Goal: Information Seeking & Learning: Learn about a topic

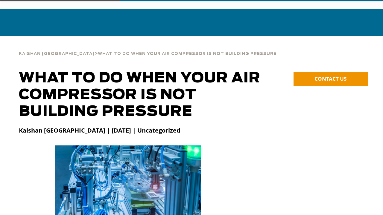
scroll to position [30, 0]
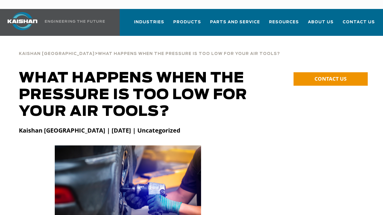
scroll to position [30, 0]
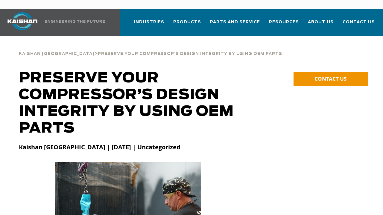
scroll to position [30, 0]
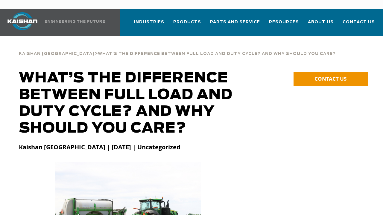
scroll to position [30, 0]
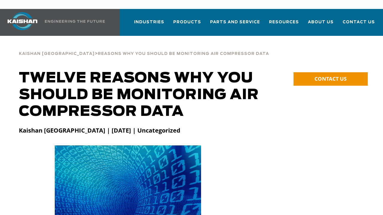
scroll to position [30, 0]
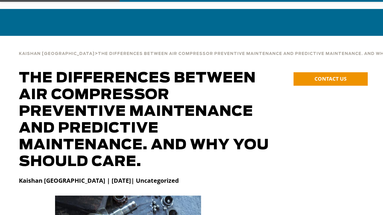
scroll to position [30, 0]
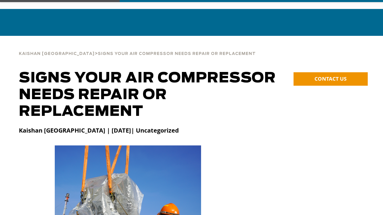
scroll to position [30, 0]
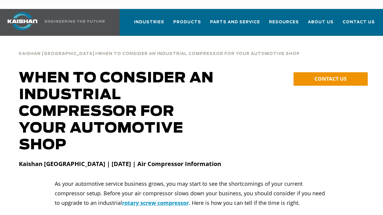
scroll to position [30, 0]
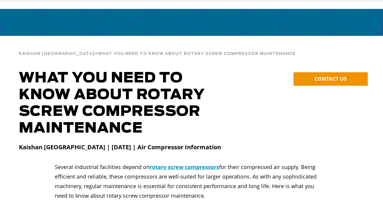
scroll to position [30, 0]
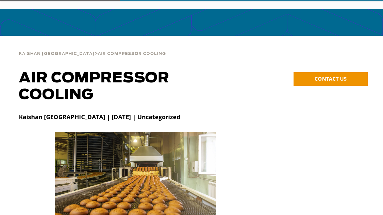
scroll to position [30, 0]
